Goal: Task Accomplishment & Management: Use online tool/utility

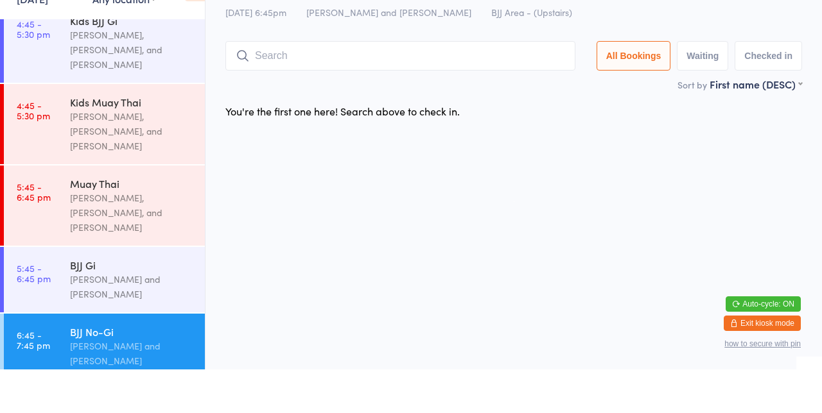
scroll to position [625, 0]
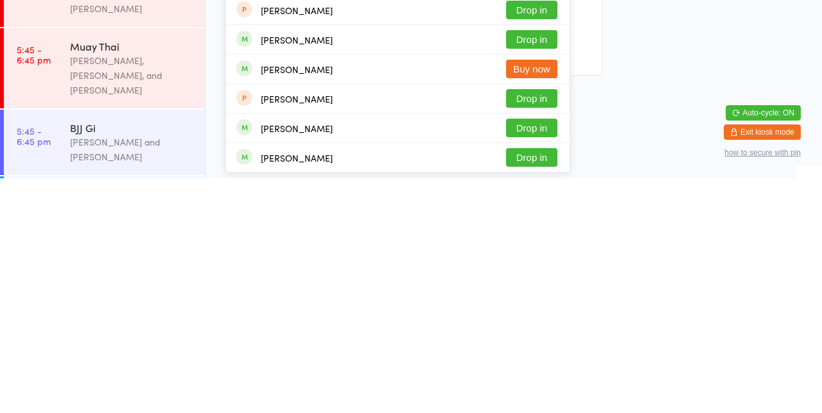
type input "[PERSON_NAME]"
click at [529, 398] on button "Drop in" at bounding box center [531, 392] width 51 height 19
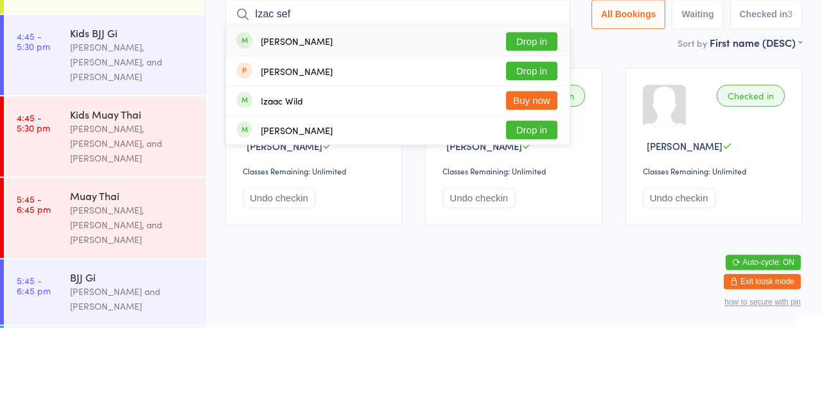
type input "Izac sef"
click at [539, 130] on button "Drop in" at bounding box center [531, 126] width 51 height 19
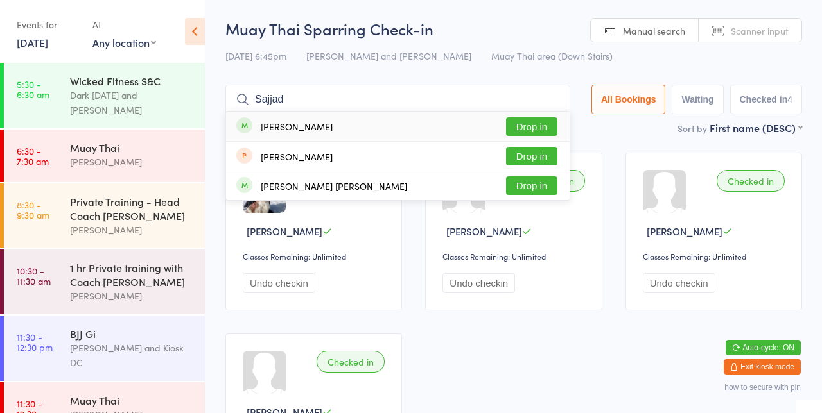
type input "Sajjad"
click at [553, 131] on button "Drop in" at bounding box center [531, 126] width 51 height 19
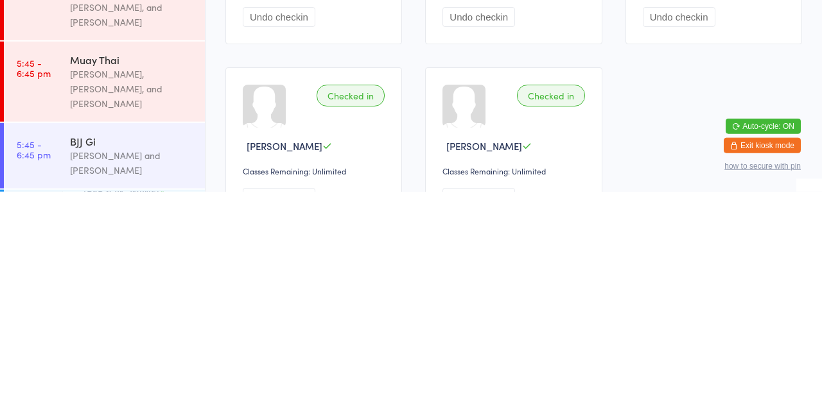
scroll to position [45, 0]
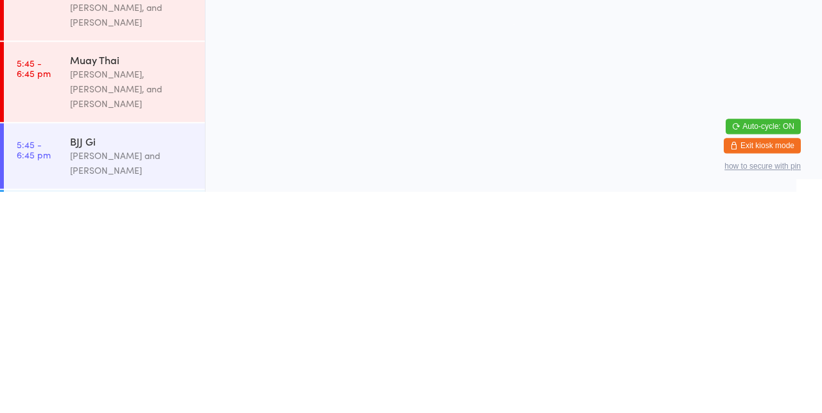
scroll to position [0, 0]
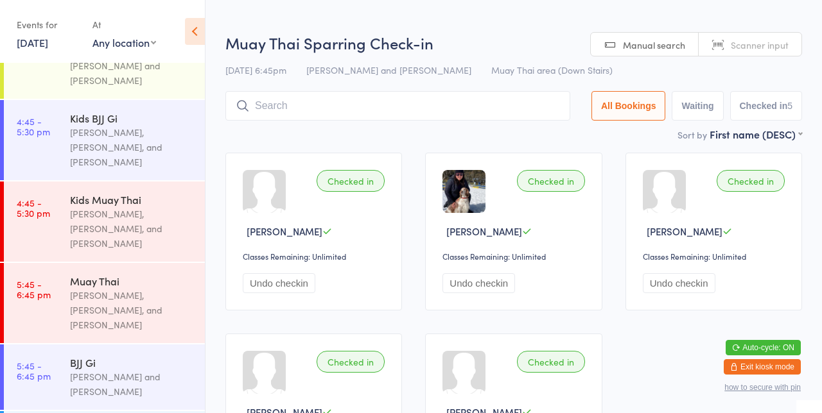
click at [358, 105] on input "search" at bounding box center [397, 106] width 345 height 30
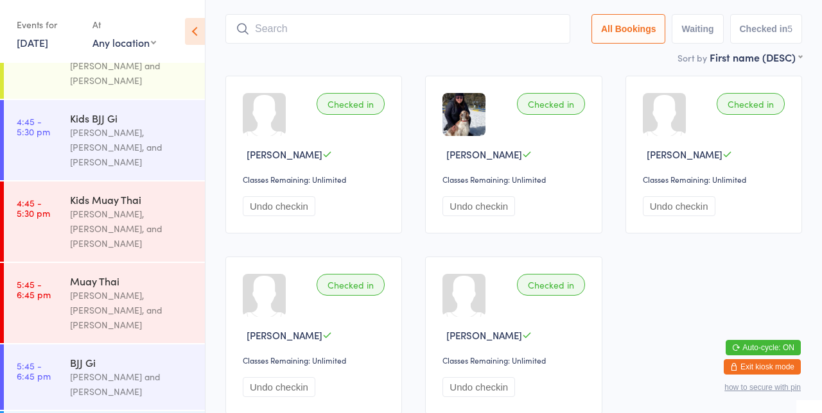
scroll to position [91, 0]
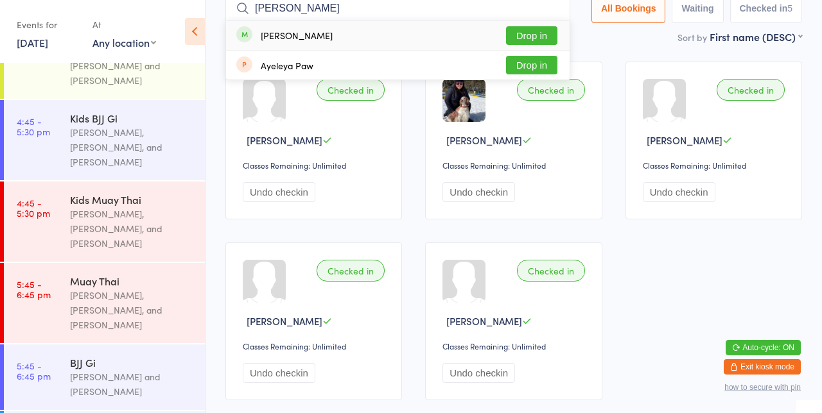
type input "[PERSON_NAME]"
click at [306, 35] on div "[PERSON_NAME]" at bounding box center [297, 35] width 72 height 10
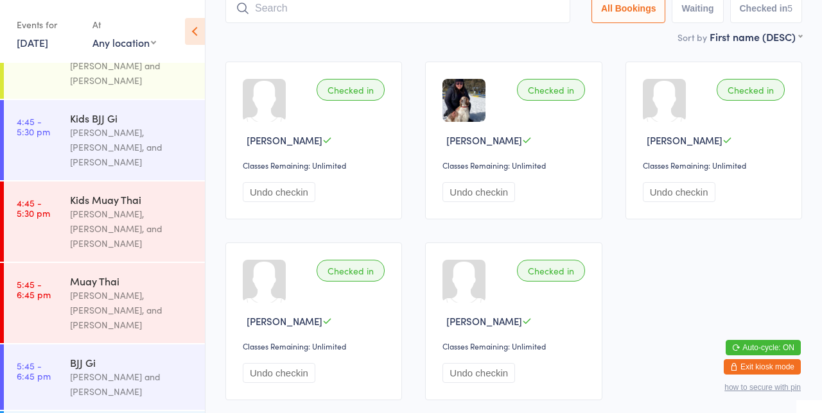
scroll to position [85, 0]
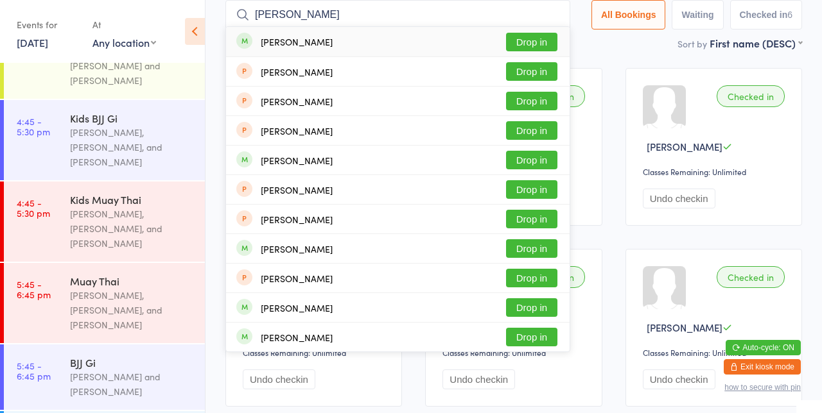
type input "[PERSON_NAME]"
click at [548, 44] on button "Drop in" at bounding box center [531, 42] width 51 height 19
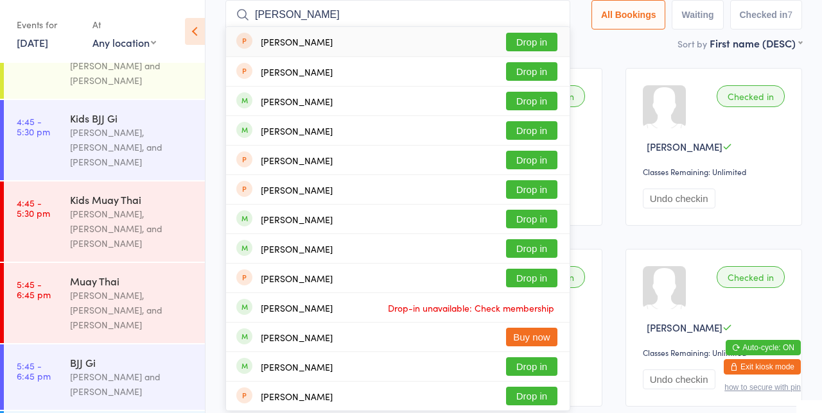
type input "[PERSON_NAME]"
click at [544, 134] on button "Drop in" at bounding box center [531, 130] width 51 height 19
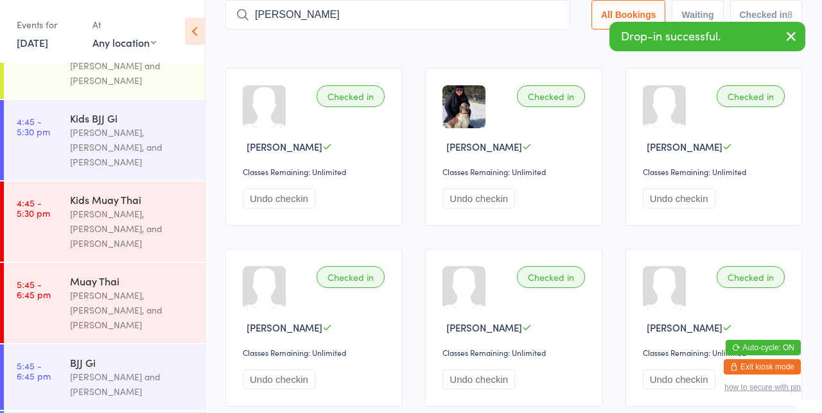
type input "[PERSON_NAME]"
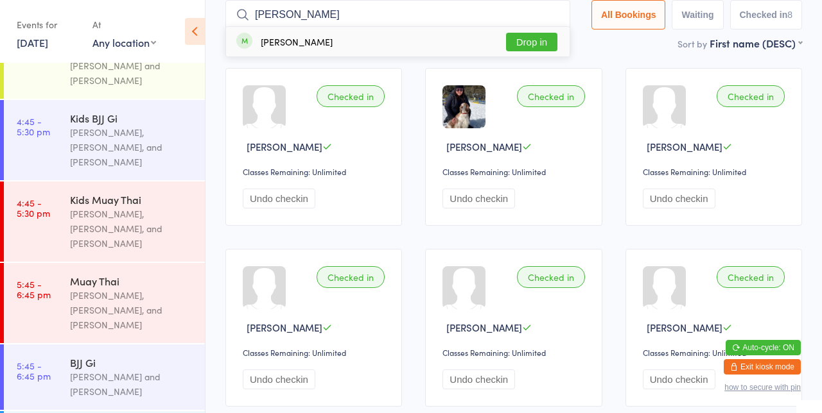
click at [544, 45] on button "Drop in" at bounding box center [531, 42] width 51 height 19
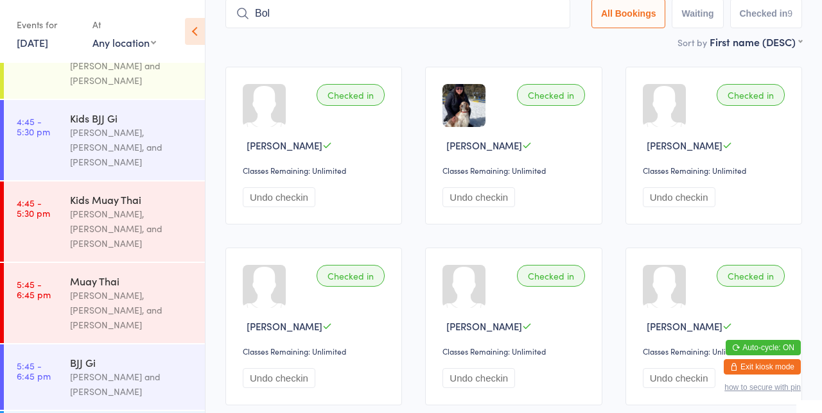
scroll to position [0, 0]
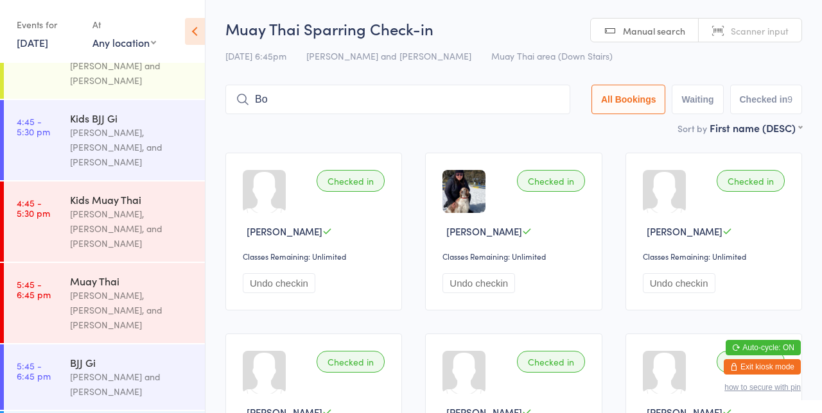
type input "B"
